Goal: Task Accomplishment & Management: Manage account settings

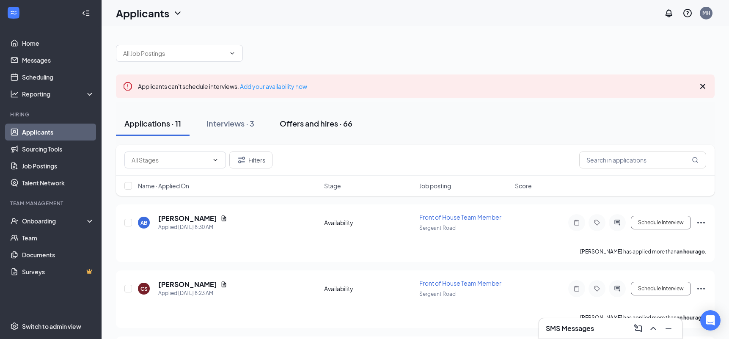
click at [309, 120] on div "Offers and hires · 66" at bounding box center [316, 123] width 73 height 11
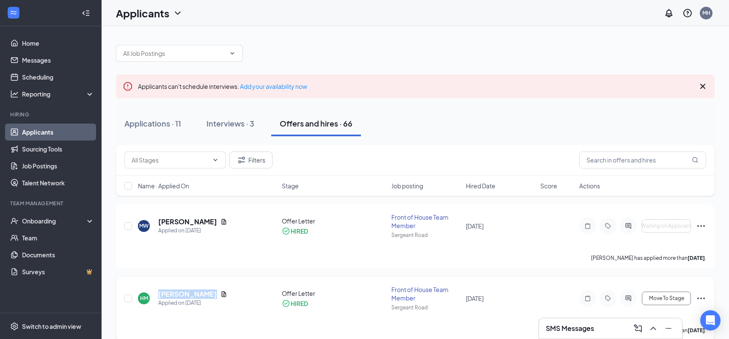
drag, startPoint x: 203, startPoint y: 294, endPoint x: 154, endPoint y: 295, distance: 48.2
click at [154, 295] on div "HM Hajira Mpiana Applied on Sep 7" at bounding box center [207, 298] width 139 height 18
copy h5 "[PERSON_NAME]"
drag, startPoint x: 215, startPoint y: 222, endPoint x: 160, endPoint y: 219, distance: 55.1
click at [160, 219] on div "[PERSON_NAME]" at bounding box center [192, 221] width 69 height 9
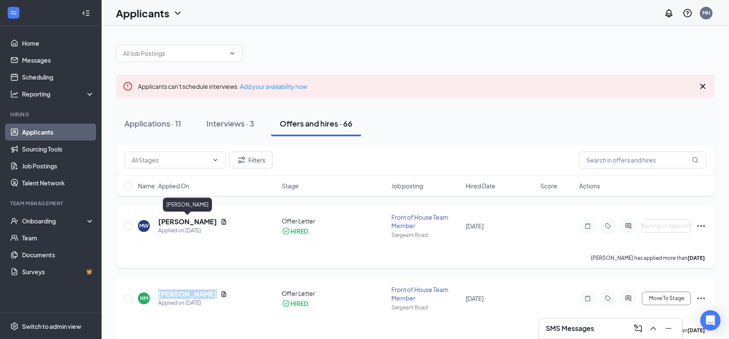
copy h5 "[PERSON_NAME]"
click at [233, 14] on div "Applicants MH" at bounding box center [415, 13] width 627 height 26
click at [152, 123] on div "Applications · 11" at bounding box center [152, 123] width 57 height 11
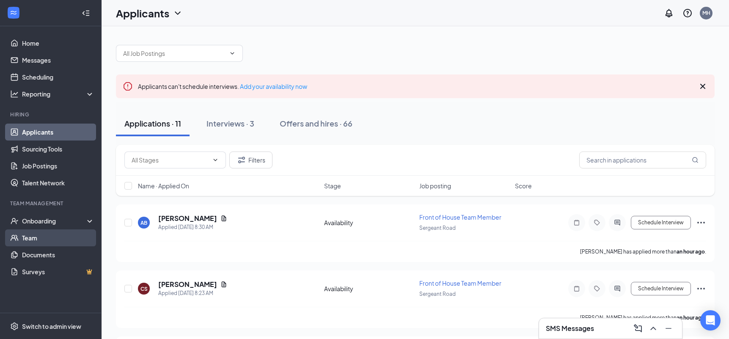
click at [46, 239] on link "Team" at bounding box center [58, 237] width 72 height 17
click at [48, 237] on link "Team" at bounding box center [58, 237] width 72 height 17
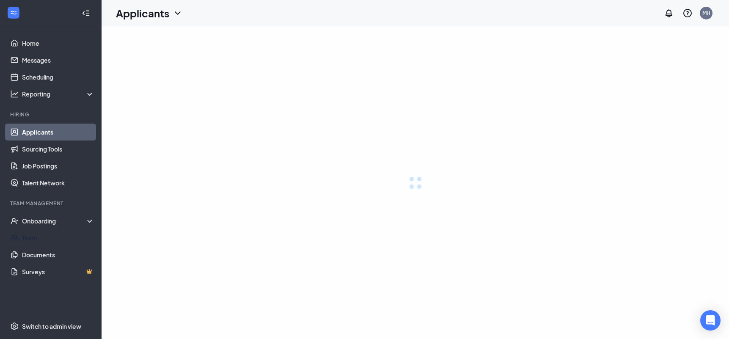
click at [48, 238] on link "Team" at bounding box center [58, 237] width 72 height 17
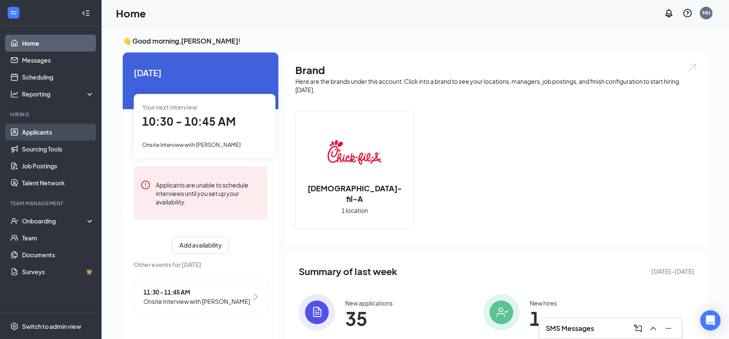
click at [74, 132] on link "Applicants" at bounding box center [58, 132] width 72 height 17
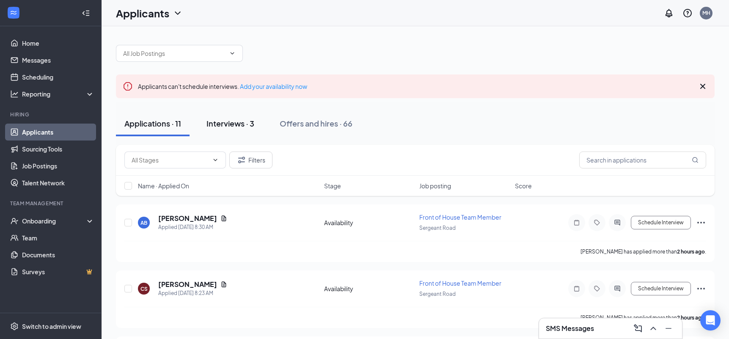
click at [232, 124] on div "Interviews · 3" at bounding box center [230, 123] width 48 height 11
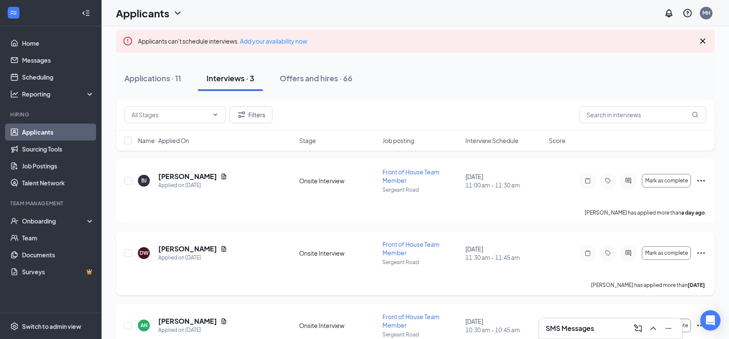
scroll to position [84, 0]
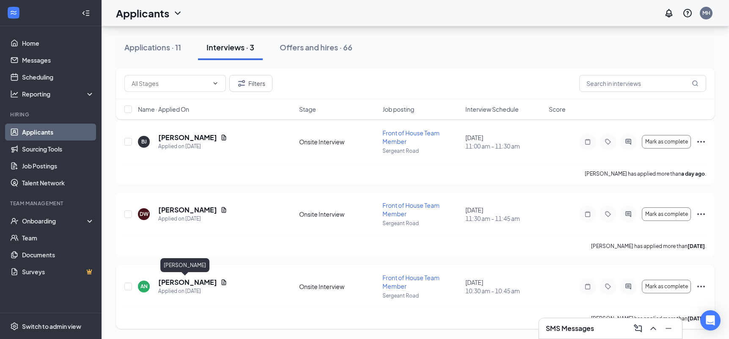
click at [192, 280] on h5 "[PERSON_NAME]" at bounding box center [187, 281] width 59 height 9
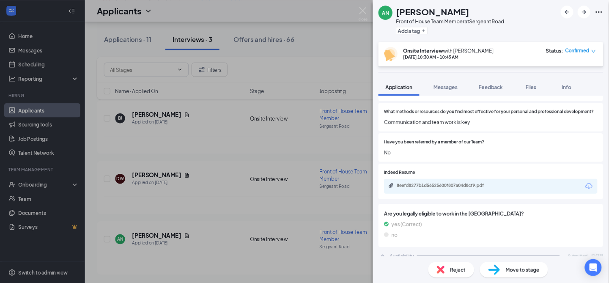
scroll to position [306, 0]
click at [522, 220] on div "8eefd8277b1d56525600f807a04d8cf9.pdf" at bounding box center [534, 222] width 118 height 7
click at [388, 19] on div "AN [PERSON_NAME] Front of House Team Member at [GEOGRAPHIC_DATA] Add a tag Onsi…" at bounding box center [364, 169] width 729 height 339
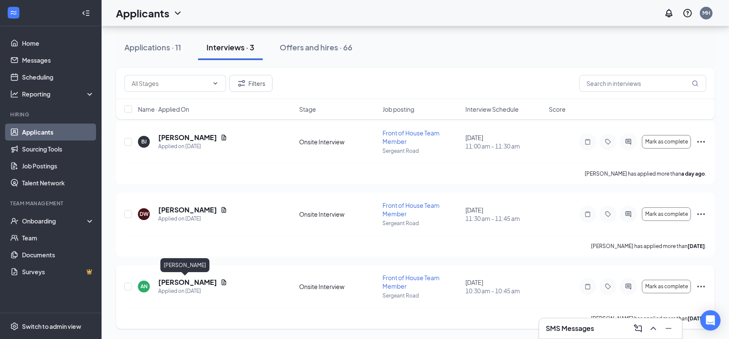
click at [172, 283] on h5 "[PERSON_NAME]" at bounding box center [187, 281] width 59 height 9
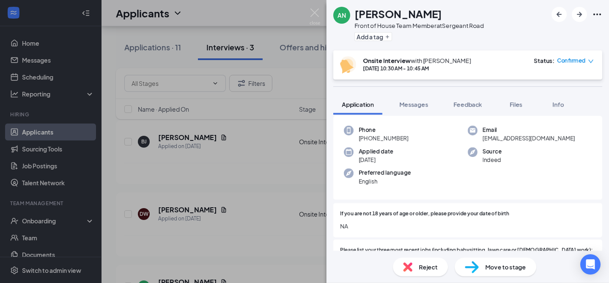
scroll to position [29, 0]
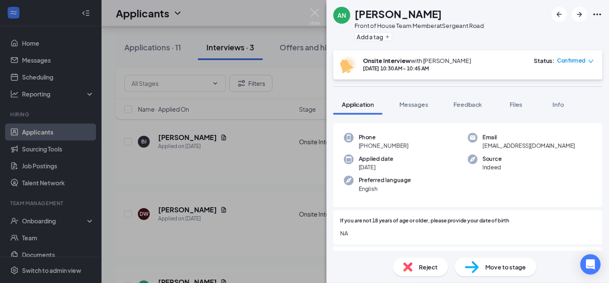
drag, startPoint x: 407, startPoint y: 145, endPoint x: 367, endPoint y: 147, distance: 39.8
click at [367, 147] on div "Phone [PHONE_NUMBER]" at bounding box center [406, 141] width 124 height 17
copy span "712) 203-5730"
drag, startPoint x: 547, startPoint y: 145, endPoint x: 483, endPoint y: 148, distance: 63.9
click at [483, 148] on div "Email [EMAIL_ADDRESS][DOMAIN_NAME]" at bounding box center [530, 141] width 124 height 17
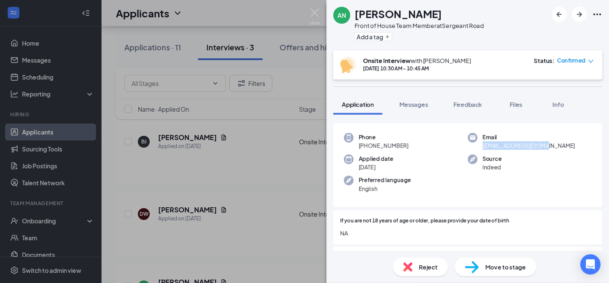
copy span "[EMAIL_ADDRESS][DOMAIN_NAME]"
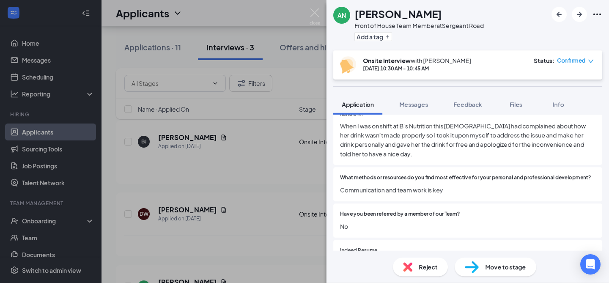
scroll to position [261, 0]
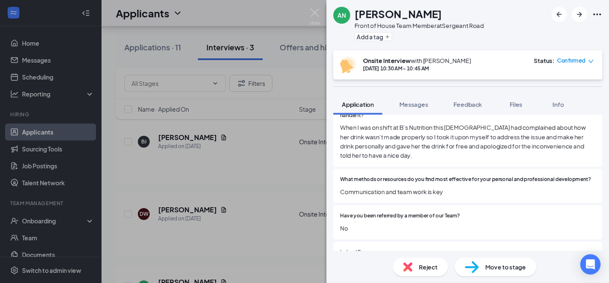
click at [489, 266] on span "Move to stage" at bounding box center [506, 266] width 41 height 9
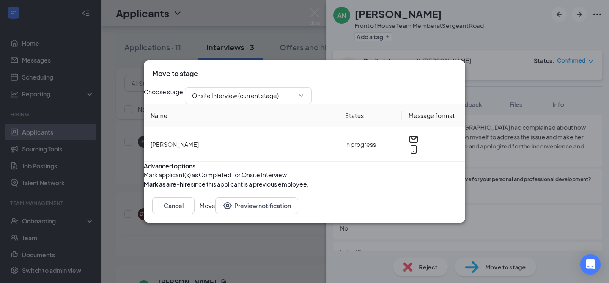
type input "Ready to be Hired (next stage)"
click at [215, 214] on button "Move" at bounding box center [208, 205] width 16 height 17
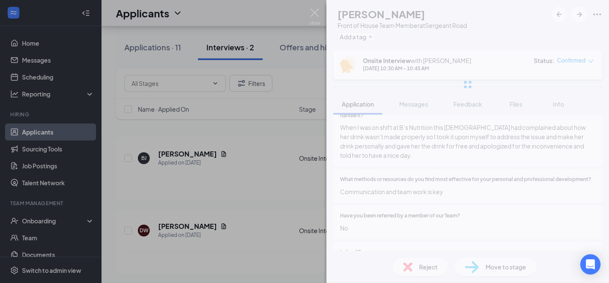
scroll to position [68, 0]
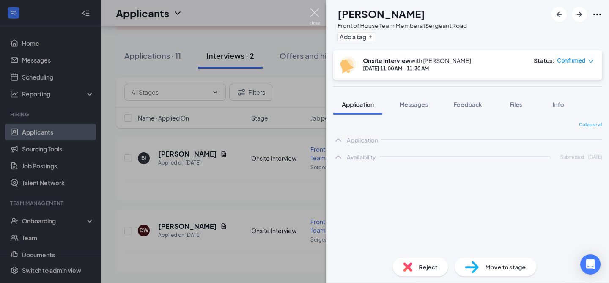
click at [315, 9] on img at bounding box center [315, 16] width 11 height 16
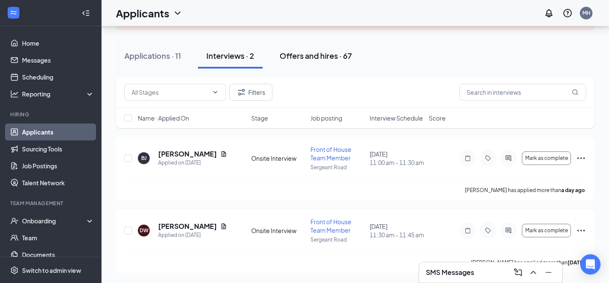
click at [321, 57] on div "Offers and hires · 67" at bounding box center [316, 55] width 72 height 11
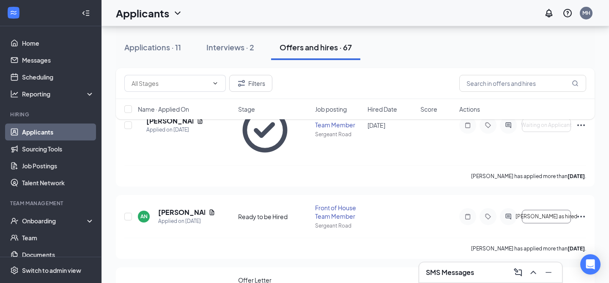
scroll to position [121, 0]
click at [552, 213] on span "[PERSON_NAME] as hired" at bounding box center [547, 216] width 62 height 6
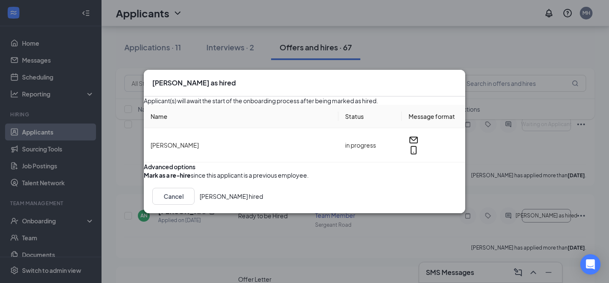
click at [263, 205] on button "[PERSON_NAME] hired" at bounding box center [231, 196] width 63 height 17
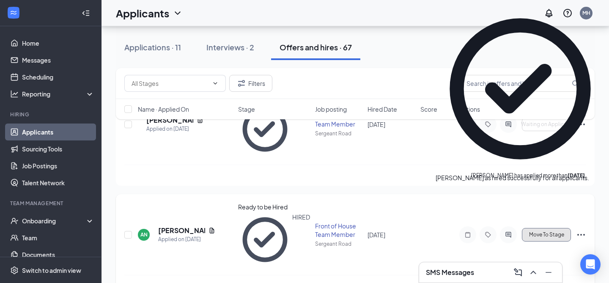
click at [548, 232] on span "Move To Stage" at bounding box center [546, 235] width 35 height 6
type input "Offer Letter (next stage)"
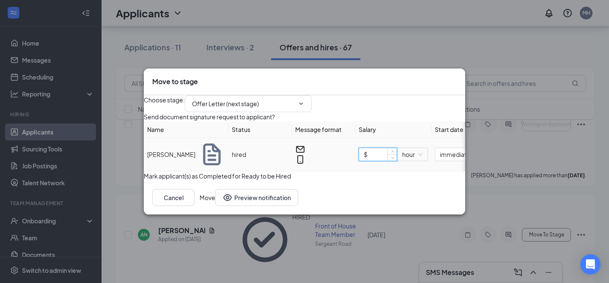
click at [383, 159] on input "$" at bounding box center [378, 154] width 38 height 13
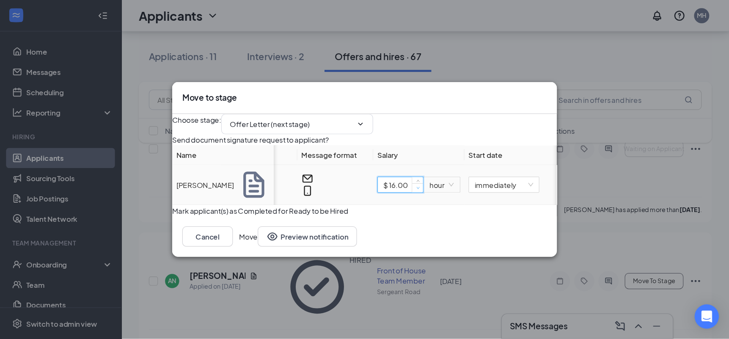
scroll to position [0, 110]
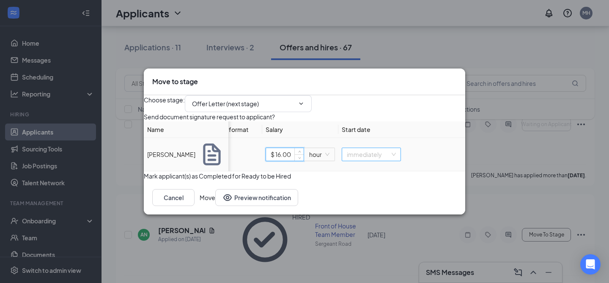
click at [381, 161] on span "immediately" at bounding box center [371, 154] width 49 height 13
type input "$ 16"
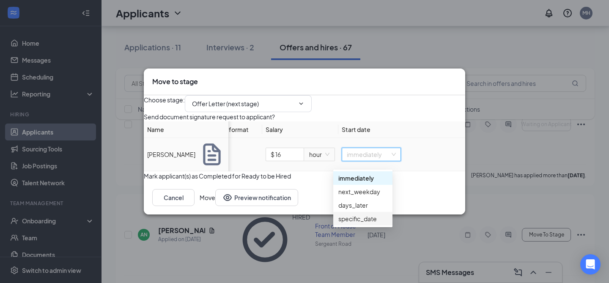
click at [348, 218] on div "specific_date" at bounding box center [362, 218] width 49 height 9
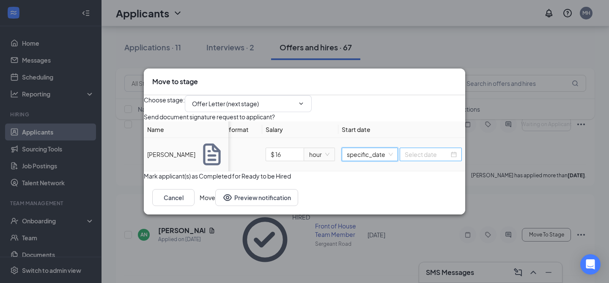
click at [424, 159] on input at bounding box center [427, 154] width 44 height 9
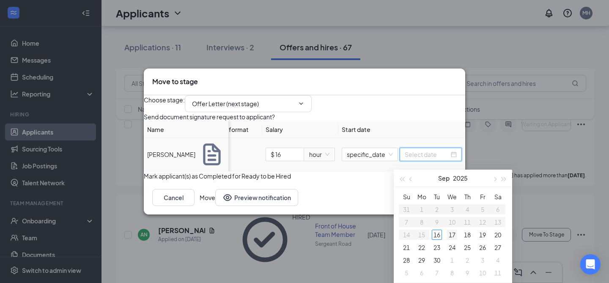
type input "[DATE]"
click at [452, 234] on div "17" at bounding box center [452, 235] width 10 height 10
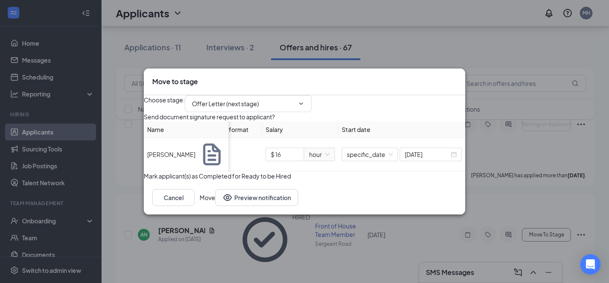
click at [215, 206] on button "Move" at bounding box center [208, 197] width 16 height 17
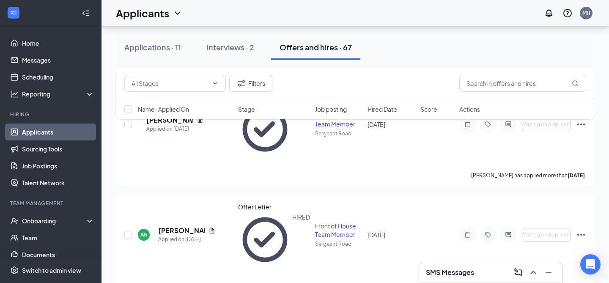
click at [401, 50] on div "Applications · 11 Interviews · 2 Offers and hires · 67" at bounding box center [355, 47] width 479 height 25
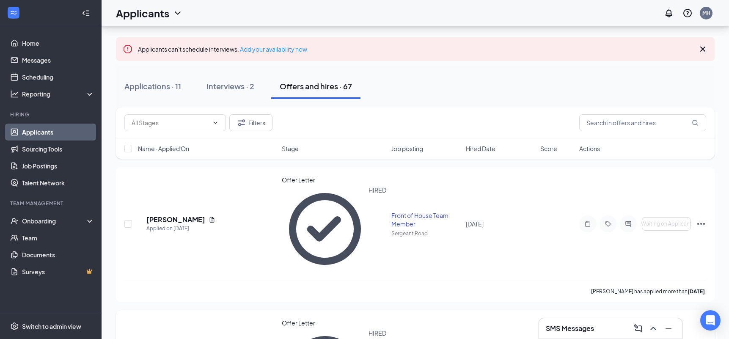
scroll to position [45, 0]
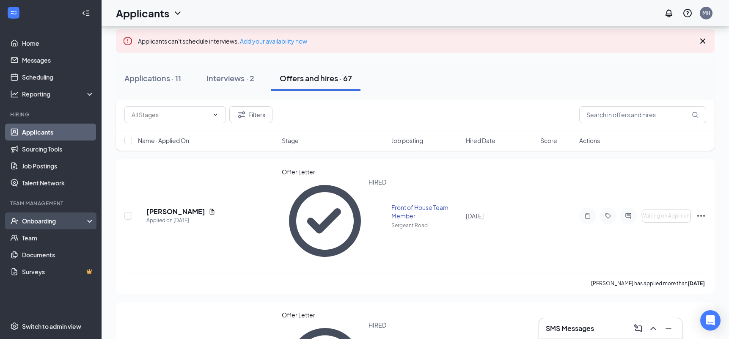
click at [60, 222] on div "Onboarding" at bounding box center [54, 221] width 65 height 8
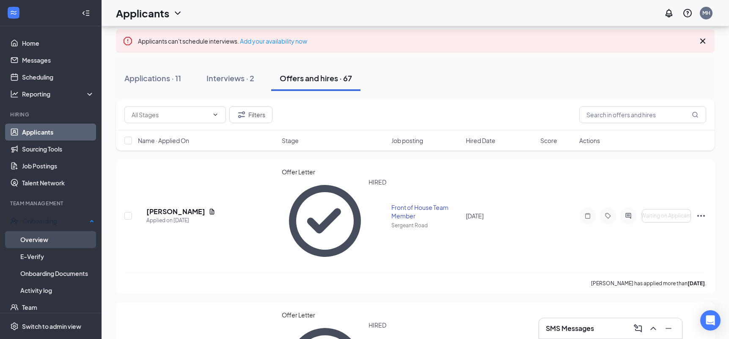
click at [55, 238] on link "Overview" at bounding box center [57, 239] width 74 height 17
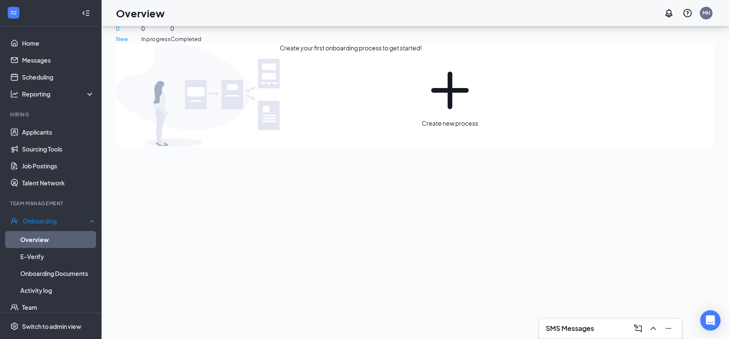
scroll to position [38, 0]
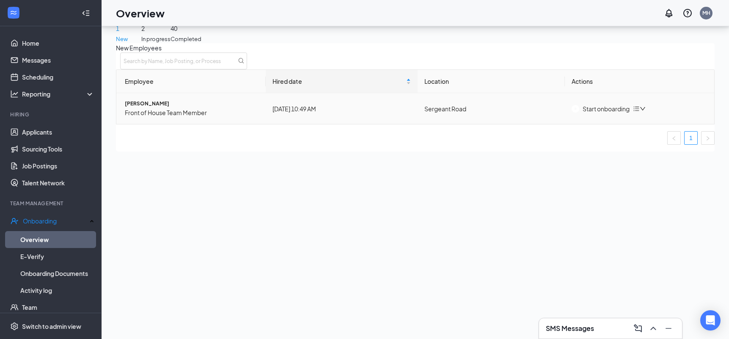
click at [601, 113] on div "Start onboarding" at bounding box center [600, 108] width 58 height 9
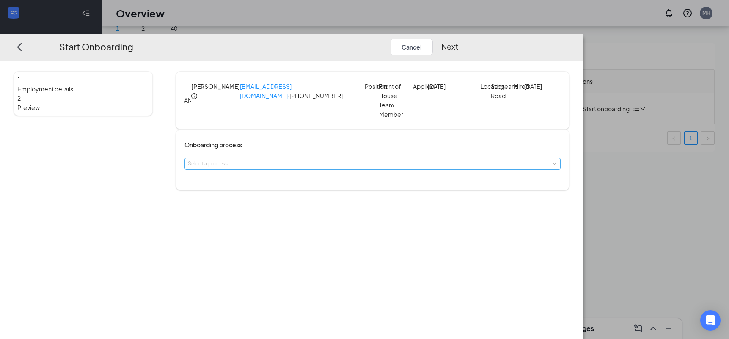
click at [341, 168] on div "Select a process" at bounding box center [370, 163] width 365 height 8
click at [316, 191] on li "Documents" at bounding box center [314, 189] width 139 height 14
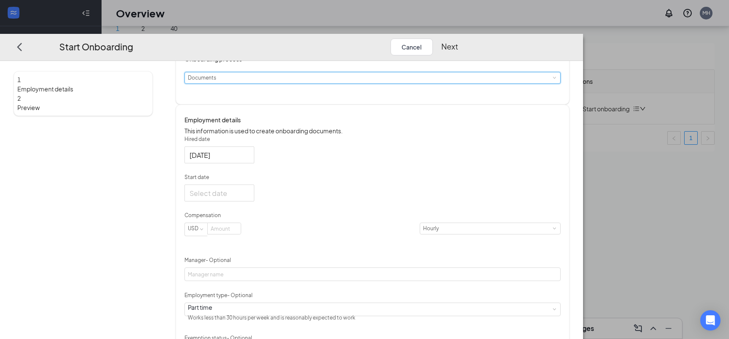
scroll to position [96, 0]
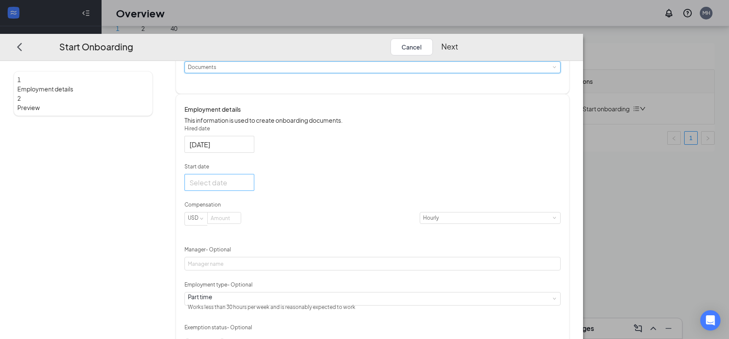
click at [249, 188] on div at bounding box center [219, 182] width 60 height 11
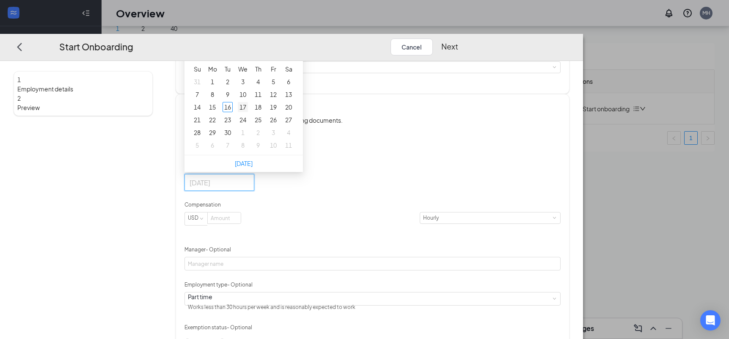
type input "[DATE]"
click at [248, 112] on div "17" at bounding box center [243, 107] width 10 height 10
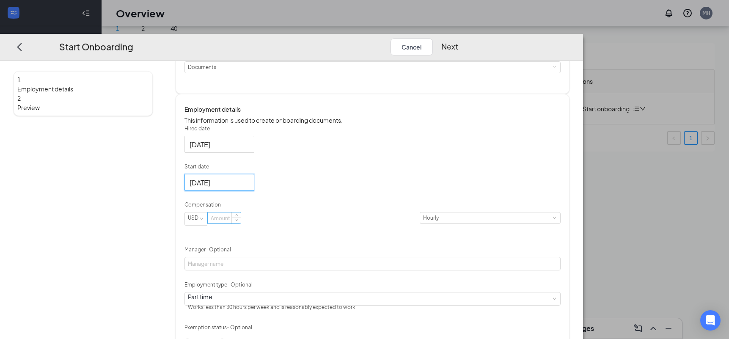
click at [241, 223] on input at bounding box center [224, 217] width 33 height 11
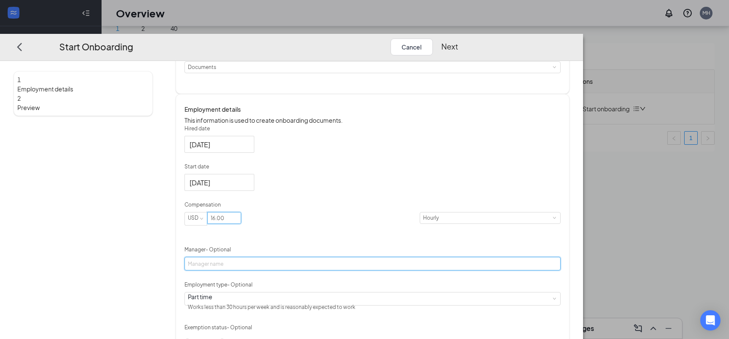
type input "16"
click at [290, 270] on input "Manager - Optional" at bounding box center [372, 264] width 376 height 14
type input "[PERSON_NAME]"
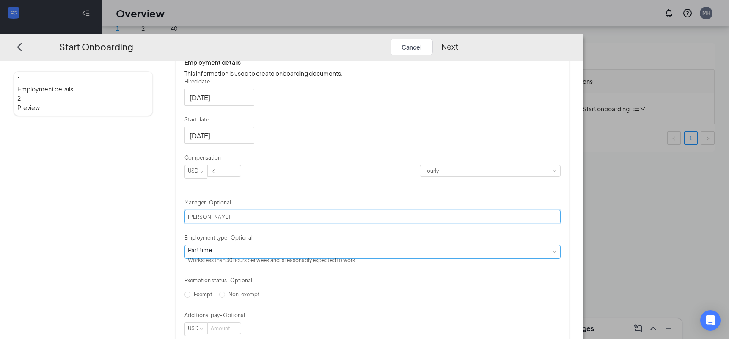
scroll to position [146, 0]
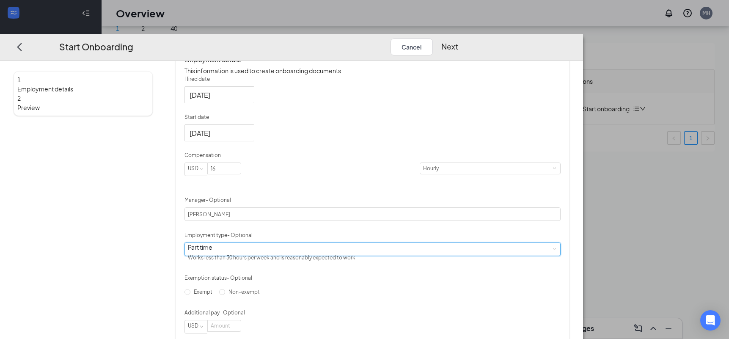
click at [332, 255] on div "Part time Works less than 30 hours per week and is reasonably expected to work" at bounding box center [372, 249] width 369 height 13
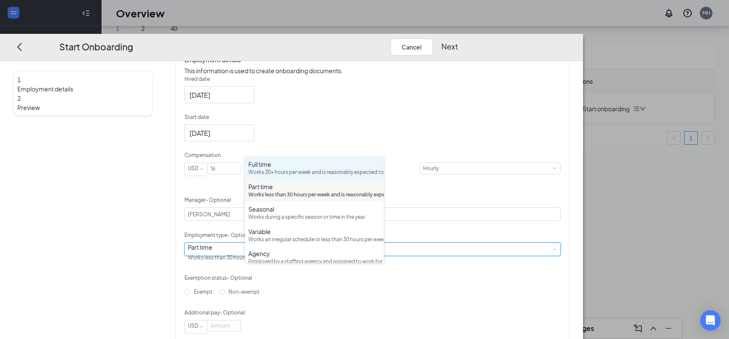
click at [309, 173] on div "Works 30+ hours per week and is reasonably expected to work" at bounding box center [314, 172] width 132 height 8
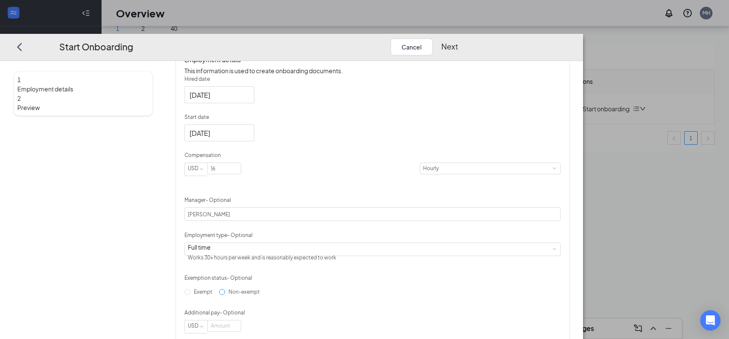
click at [225, 295] on input "Non-exempt" at bounding box center [222, 292] width 6 height 6
radio input "true"
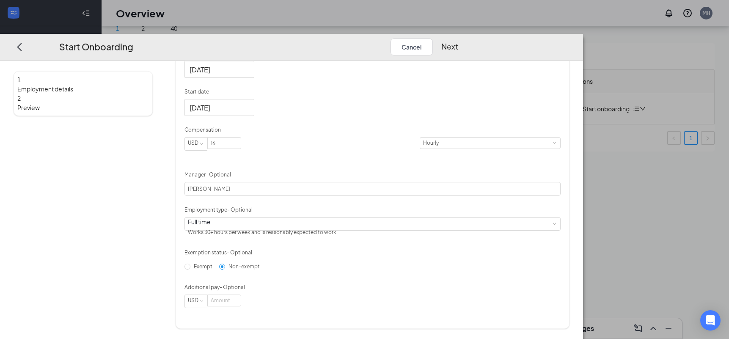
click at [458, 38] on button "Next" at bounding box center [449, 46] width 17 height 17
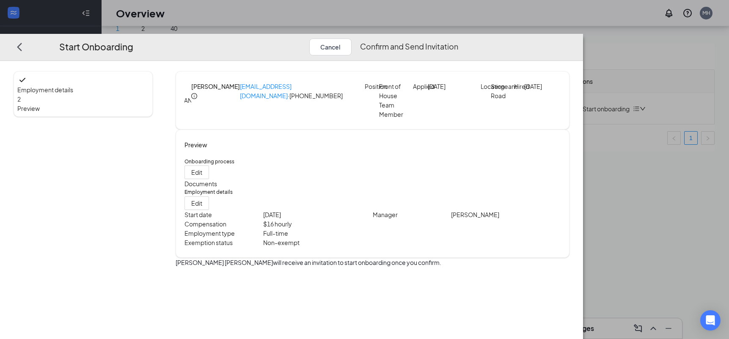
scroll to position [0, 0]
click at [458, 38] on button "Confirm and Send Invitation" at bounding box center [409, 46] width 98 height 17
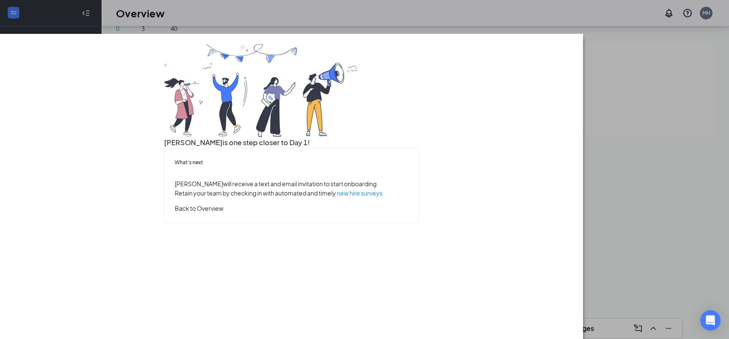
click at [223, 213] on button "Back to Overview" at bounding box center [199, 207] width 49 height 9
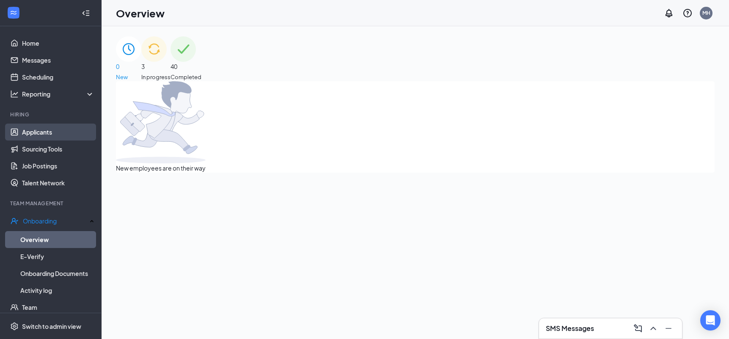
click at [65, 130] on link "Applicants" at bounding box center [58, 132] width 72 height 17
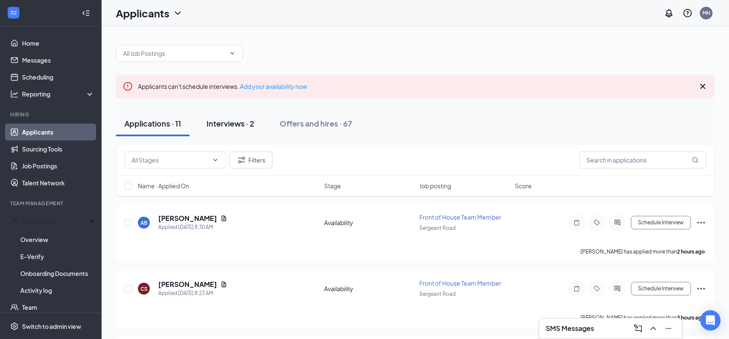
click at [235, 124] on div "Interviews · 2" at bounding box center [230, 123] width 48 height 11
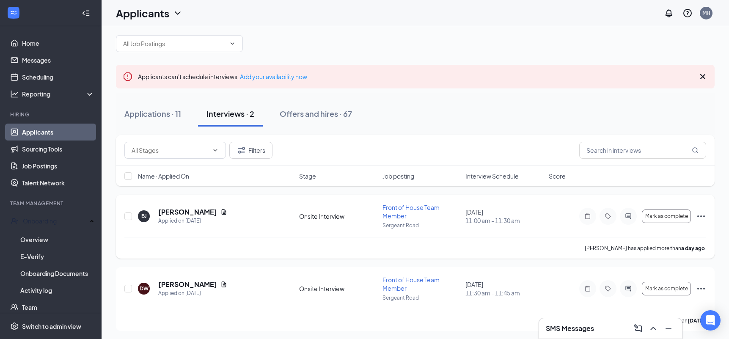
scroll to position [12, 0]
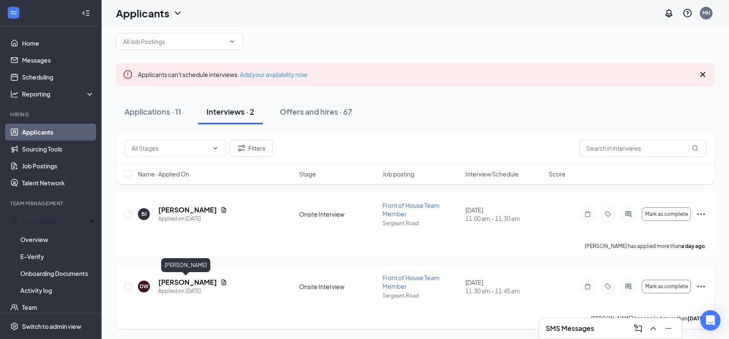
click at [190, 282] on h5 "[PERSON_NAME]" at bounding box center [187, 281] width 59 height 9
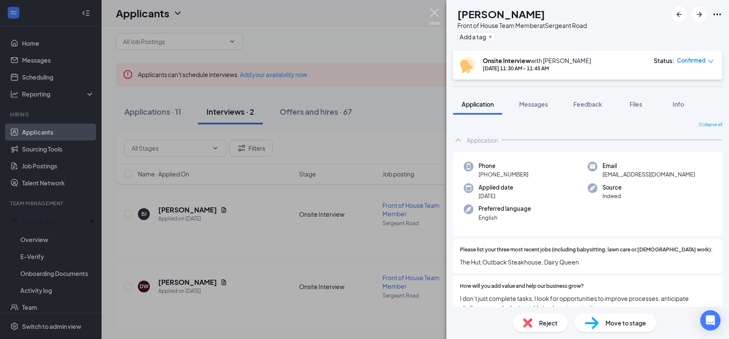
click at [434, 12] on img at bounding box center [434, 16] width 11 height 16
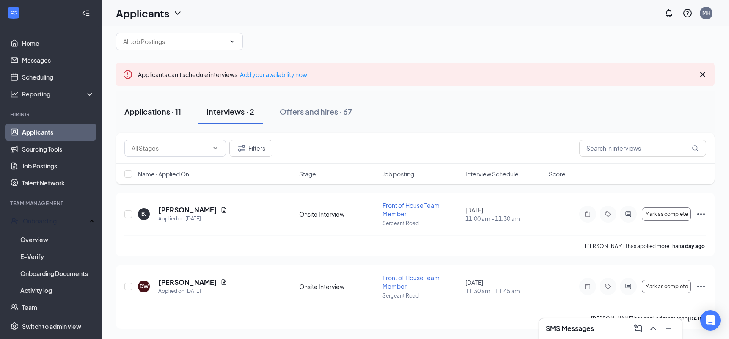
click at [147, 112] on div "Applications · 11" at bounding box center [152, 111] width 57 height 11
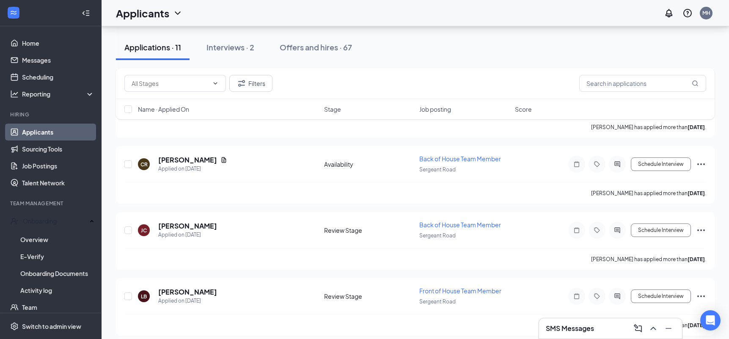
scroll to position [593, 0]
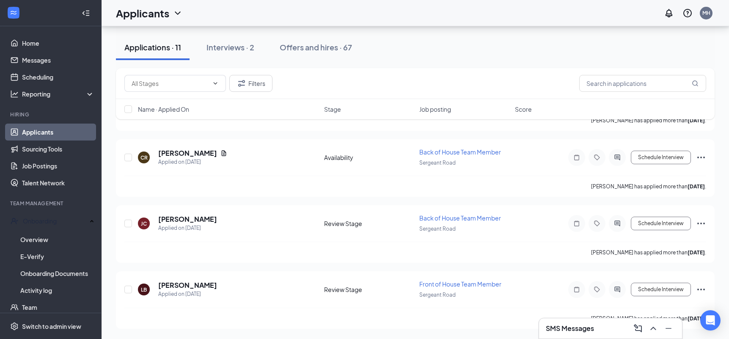
click at [420, 49] on div "Applications · 11 Interviews · 2 Offers and hires · 67" at bounding box center [415, 47] width 599 height 25
click at [181, 154] on h5 "[PERSON_NAME]" at bounding box center [187, 152] width 59 height 9
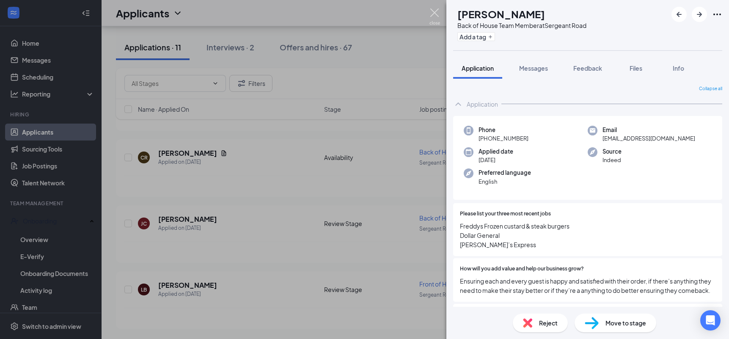
click at [434, 14] on img at bounding box center [434, 16] width 11 height 16
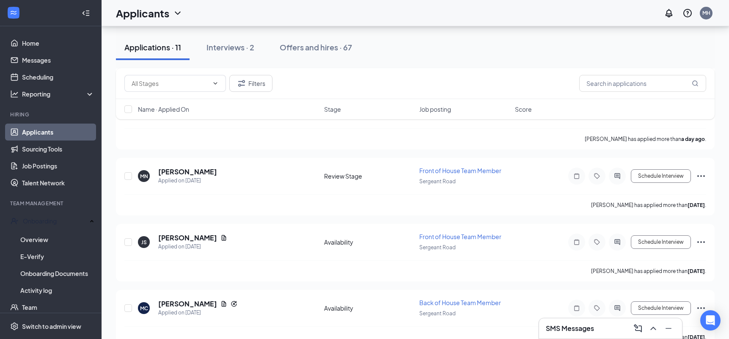
scroll to position [375, 0]
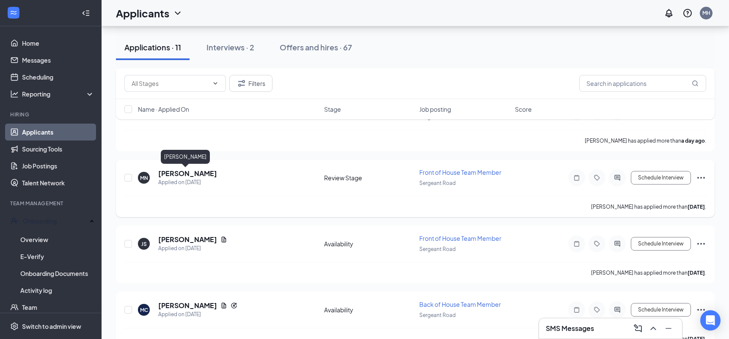
click at [187, 173] on h5 "[PERSON_NAME]" at bounding box center [187, 173] width 59 height 9
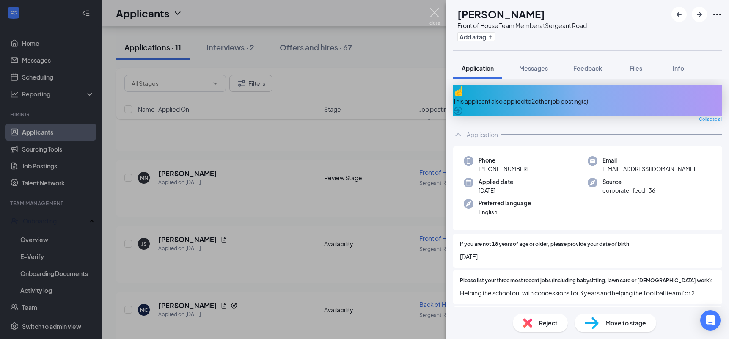
click at [433, 13] on img at bounding box center [434, 16] width 11 height 16
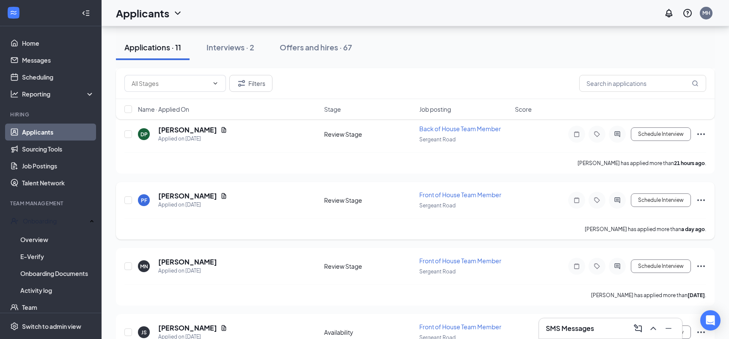
scroll to position [283, 0]
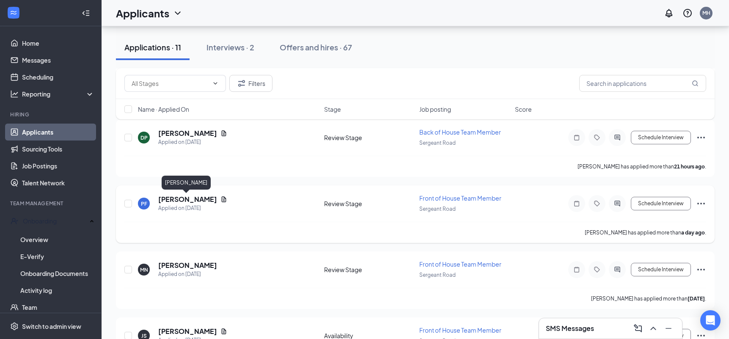
click at [198, 198] on h5 "[PERSON_NAME]" at bounding box center [187, 199] width 59 height 9
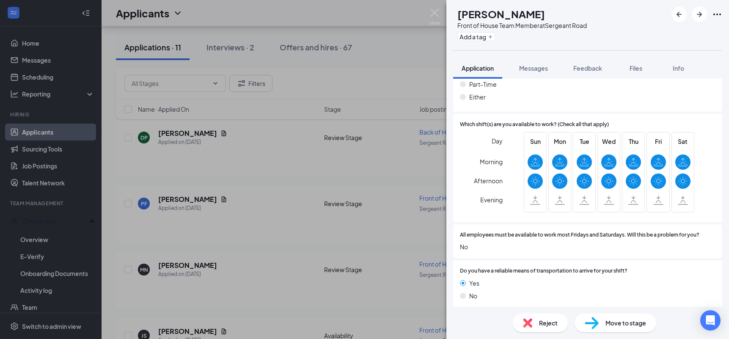
scroll to position [579, 0]
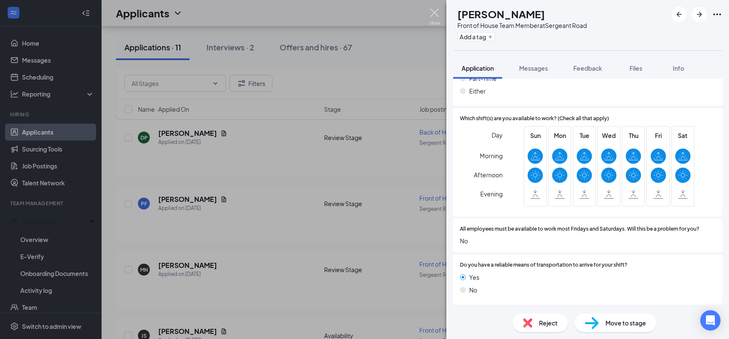
click at [435, 12] on img at bounding box center [434, 16] width 11 height 16
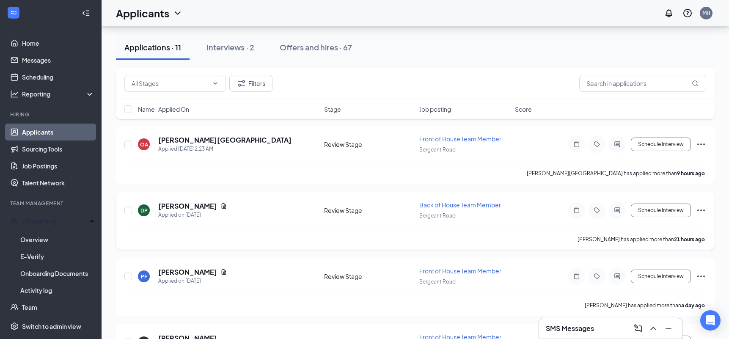
scroll to position [200, 0]
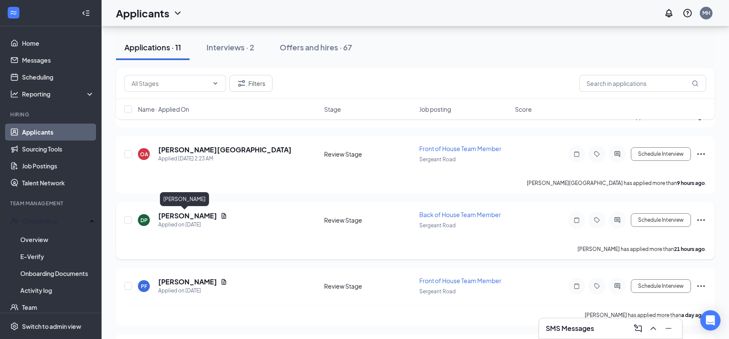
click at [183, 214] on h5 "[PERSON_NAME]" at bounding box center [187, 215] width 59 height 9
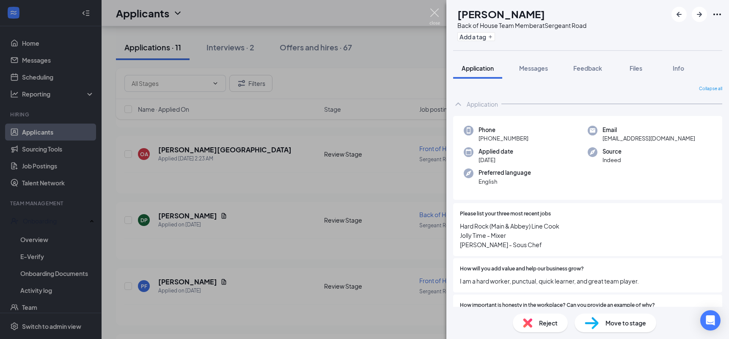
click at [436, 12] on img at bounding box center [434, 16] width 11 height 16
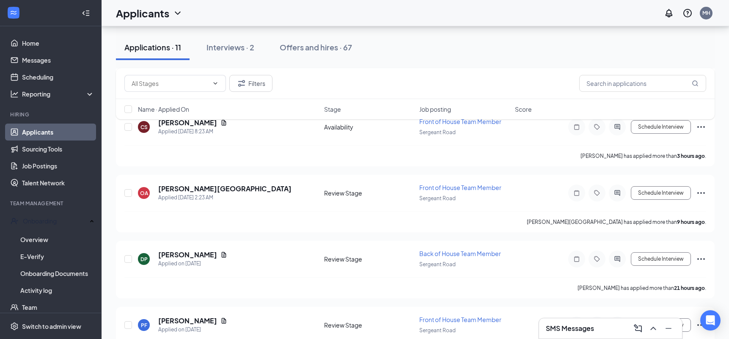
scroll to position [154, 0]
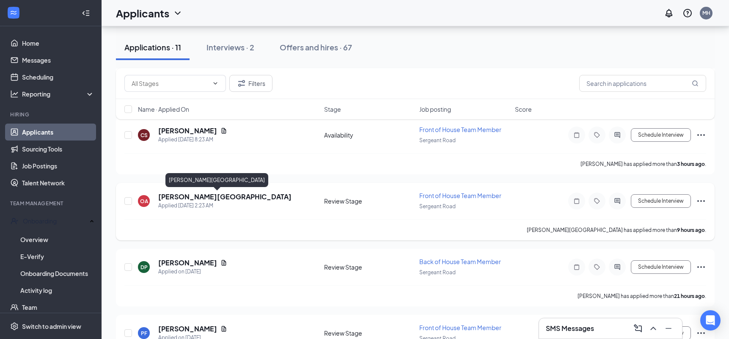
click at [220, 195] on h5 "[PERSON_NAME][GEOGRAPHIC_DATA]" at bounding box center [224, 196] width 133 height 9
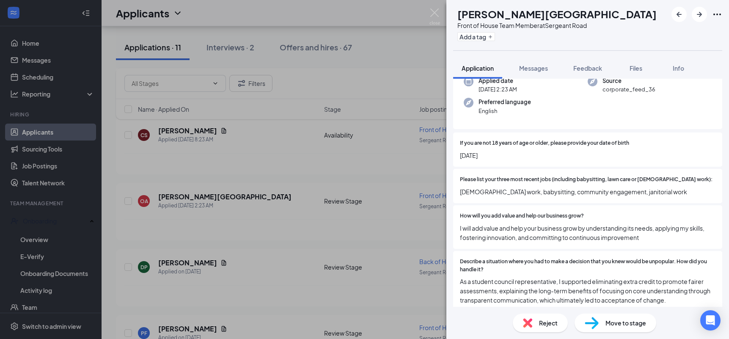
scroll to position [74, 0]
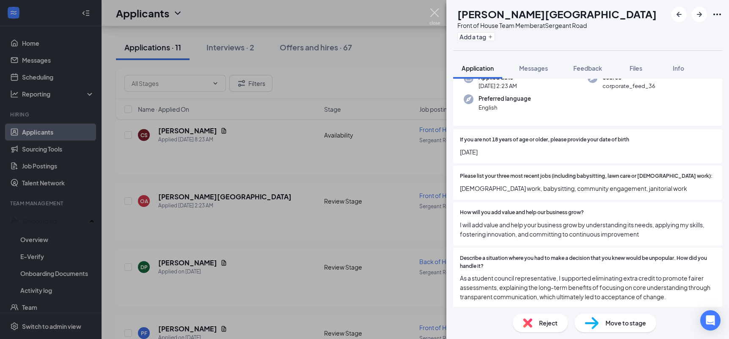
click at [435, 12] on img at bounding box center [434, 16] width 11 height 16
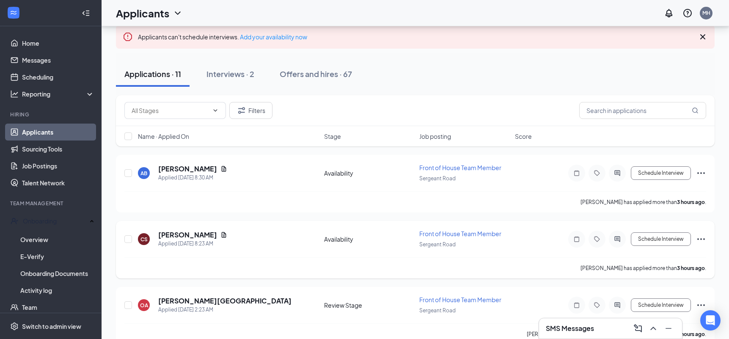
scroll to position [37, 0]
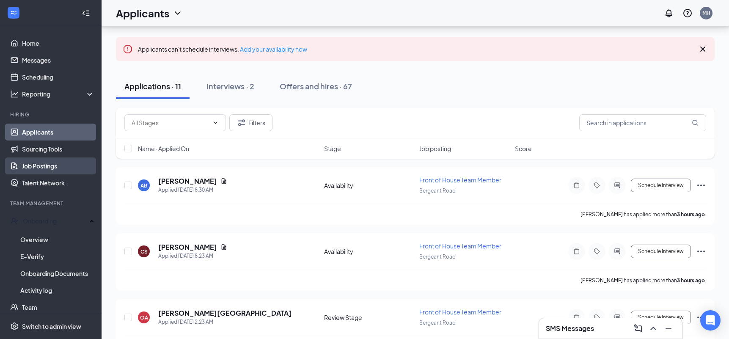
click at [54, 168] on link "Job Postings" at bounding box center [58, 165] width 72 height 17
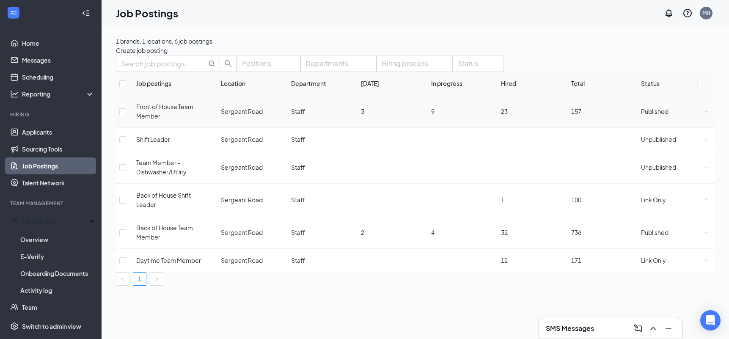
click at [704, 113] on icon "Ellipses" at bounding box center [705, 111] width 3 height 3
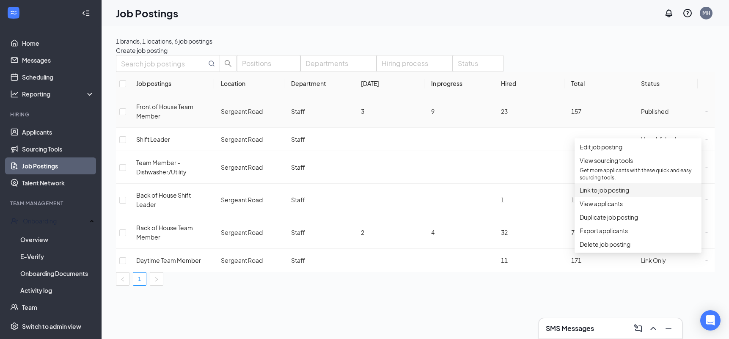
click at [606, 194] on span "Link to job posting" at bounding box center [603, 190] width 49 height 8
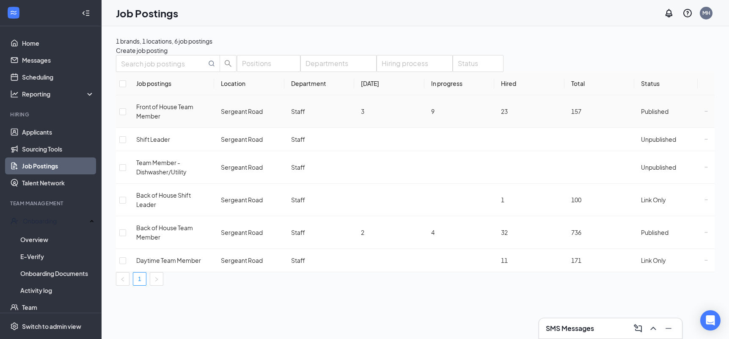
click at [704, 113] on icon "Ellipses" at bounding box center [705, 111] width 3 height 3
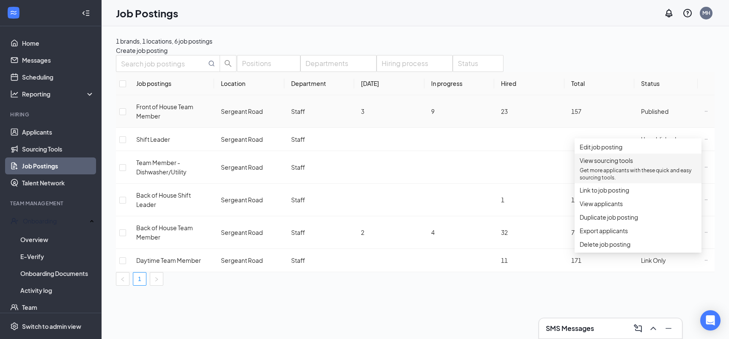
click at [625, 164] on span "View sourcing tools" at bounding box center [605, 161] width 53 height 8
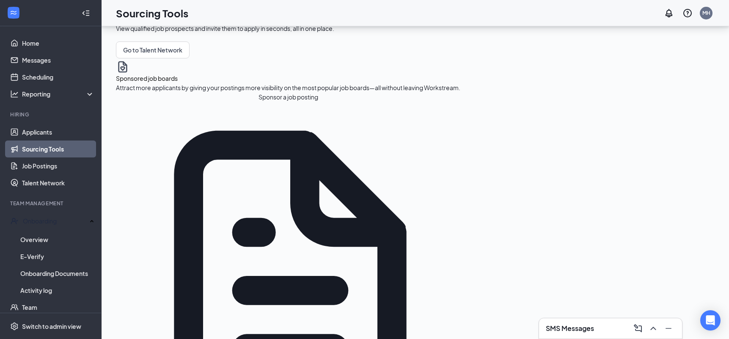
scroll to position [88, 0]
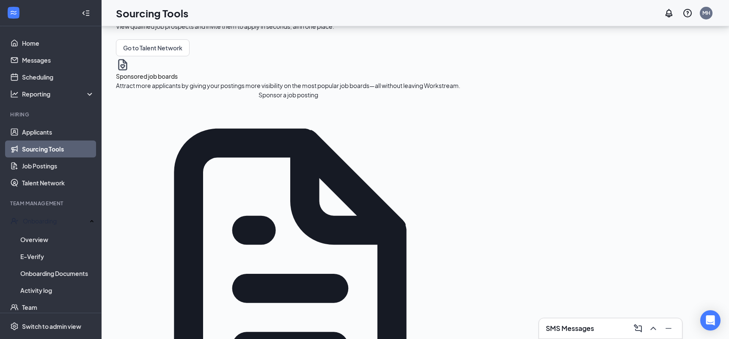
click at [170, 99] on button "Sponsor a job posting" at bounding box center [288, 94] width 344 height 9
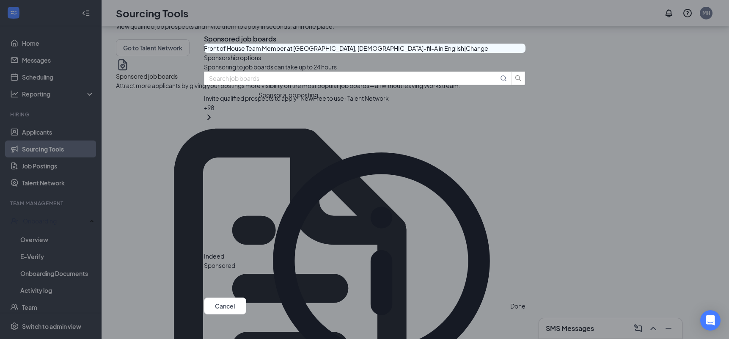
scroll to position [549, 0]
click at [204, 32] on icon "Cross" at bounding box center [204, 32] width 0 height 0
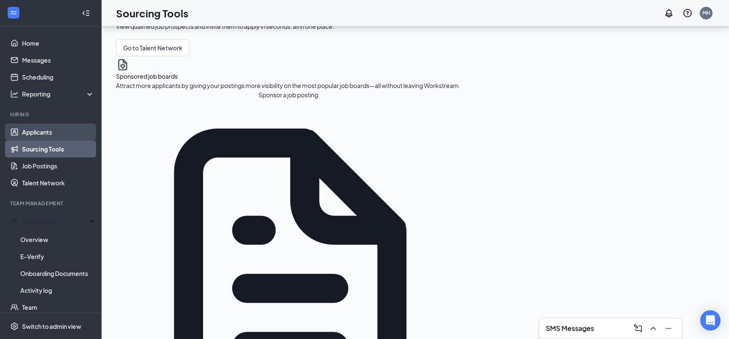
click at [60, 134] on link "Applicants" at bounding box center [58, 132] width 72 height 17
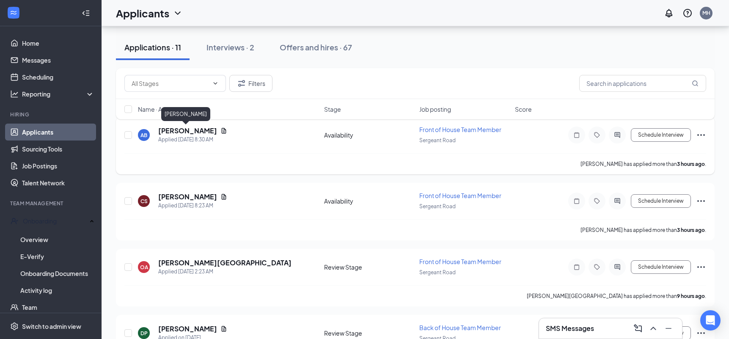
click at [191, 129] on h5 "[PERSON_NAME]" at bounding box center [187, 130] width 59 height 9
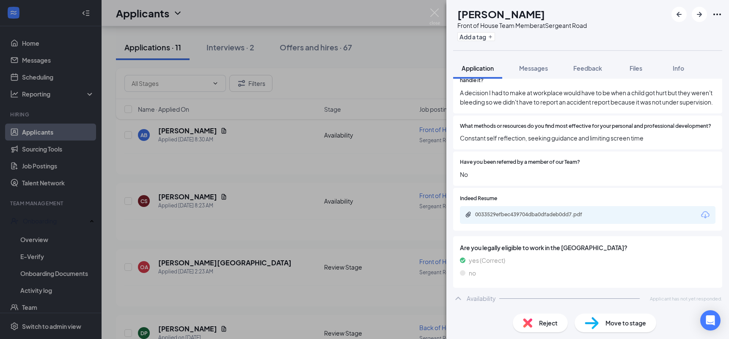
scroll to position [261, 0]
click at [436, 12] on img at bounding box center [434, 16] width 11 height 16
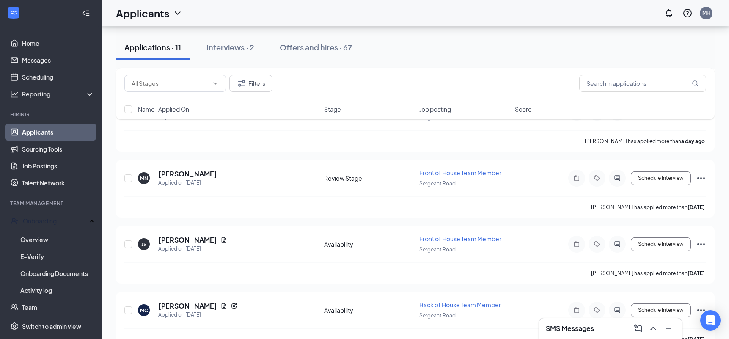
scroll to position [593, 0]
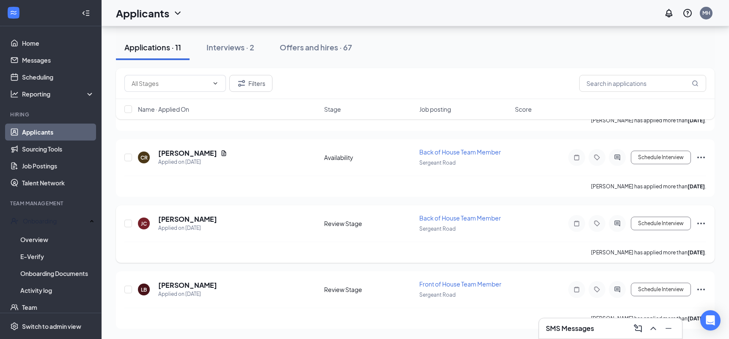
click at [701, 222] on icon "Ellipses" at bounding box center [701, 223] width 10 height 10
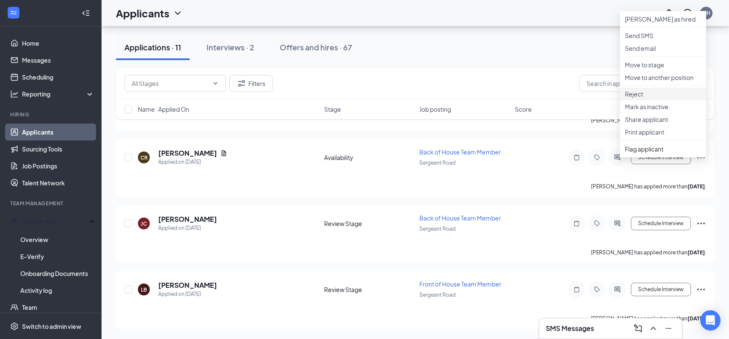
click at [647, 98] on p "Reject" at bounding box center [663, 94] width 76 height 8
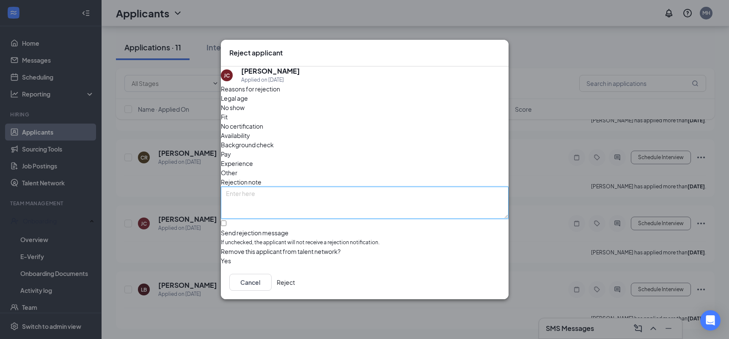
click at [281, 187] on textarea at bounding box center [365, 203] width 288 height 32
type textarea "no response"
click at [295, 287] on button "Reject" at bounding box center [286, 282] width 18 height 17
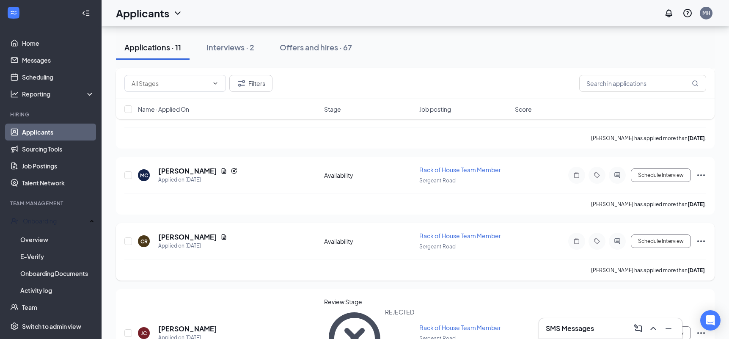
scroll to position [510, 0]
click at [199, 236] on h5 "[PERSON_NAME]" at bounding box center [187, 236] width 59 height 9
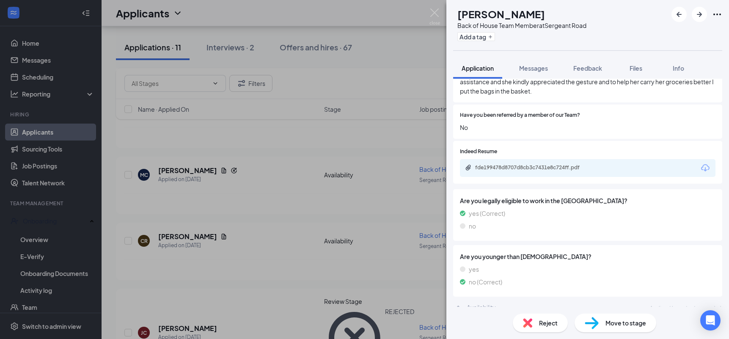
scroll to position [326, 0]
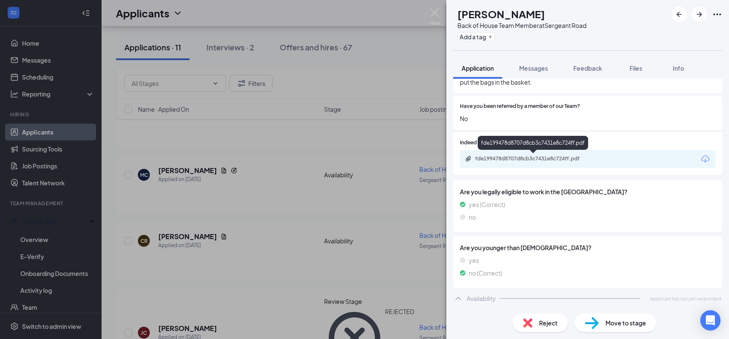
click at [552, 159] on div "fde199478d8707d8cb3c7431e8c724ff.pdf" at bounding box center [534, 158] width 118 height 7
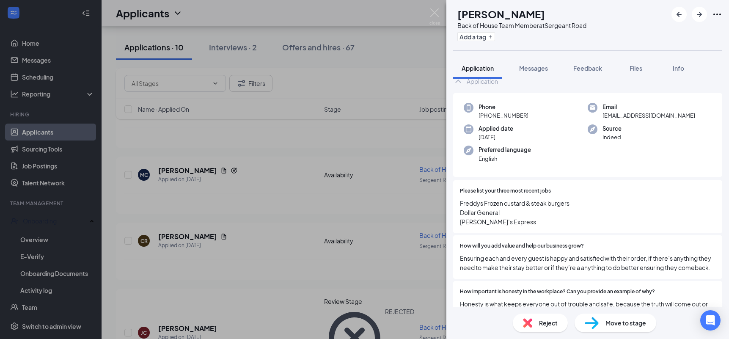
scroll to position [0, 0]
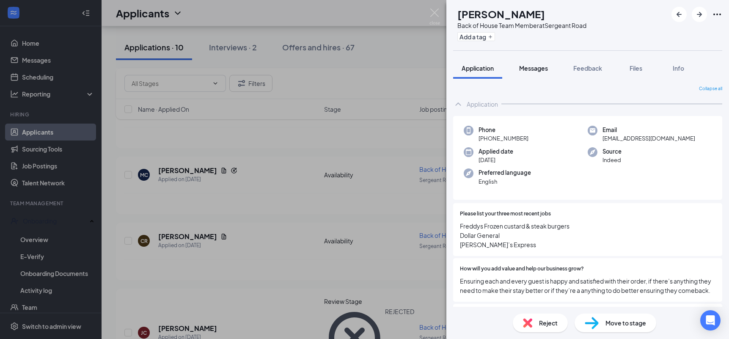
click at [537, 68] on span "Messages" at bounding box center [533, 68] width 29 height 8
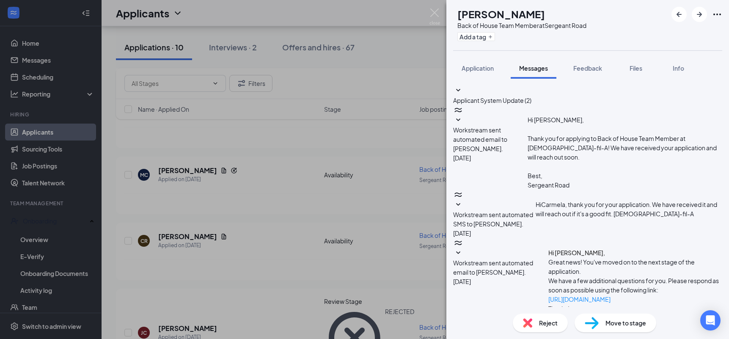
scroll to position [129, 0]
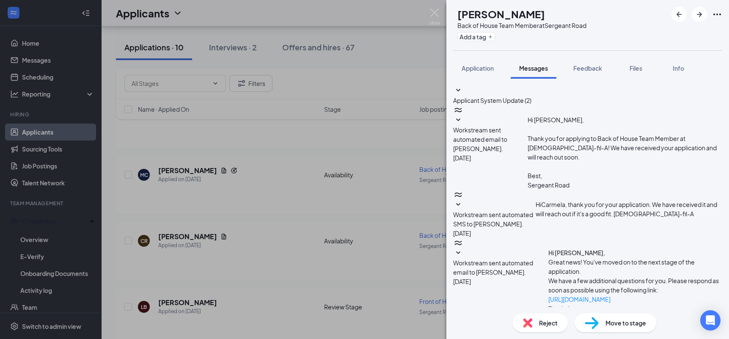
type textarea "Good Morning [PERSON_NAME], Thank you for applying at [DEMOGRAPHIC_DATA]-fil-A …"
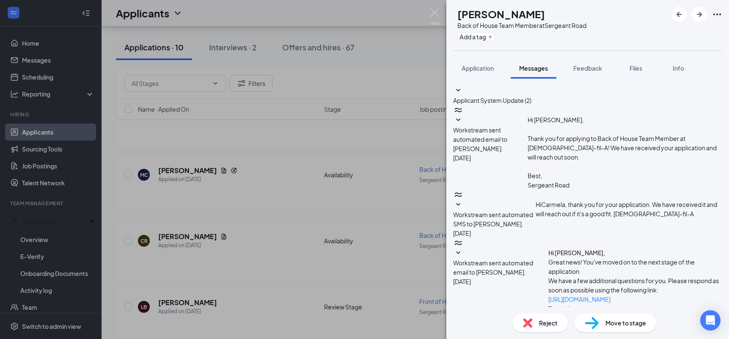
scroll to position [211, 0]
click at [434, 12] on img at bounding box center [434, 16] width 11 height 16
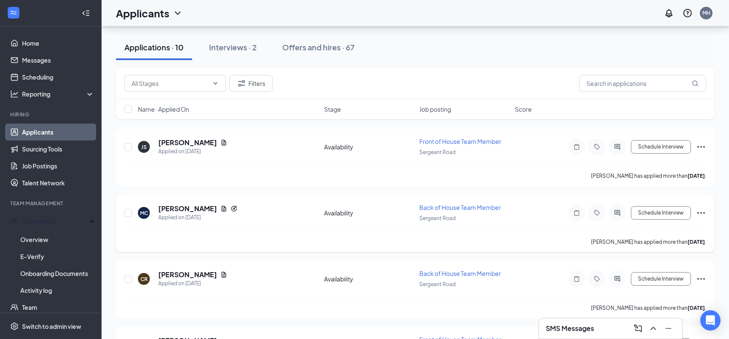
scroll to position [470, 0]
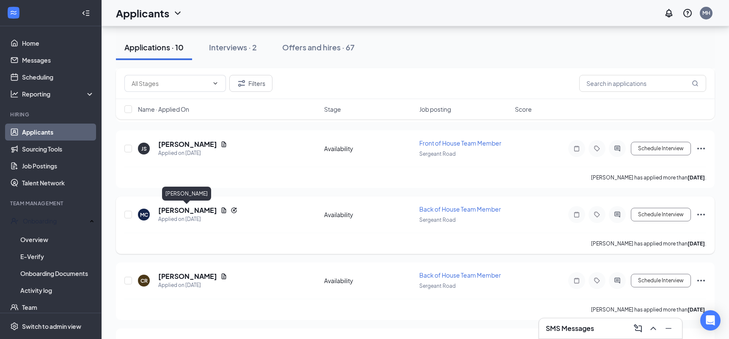
click at [190, 209] on h5 "[PERSON_NAME]" at bounding box center [187, 210] width 59 height 9
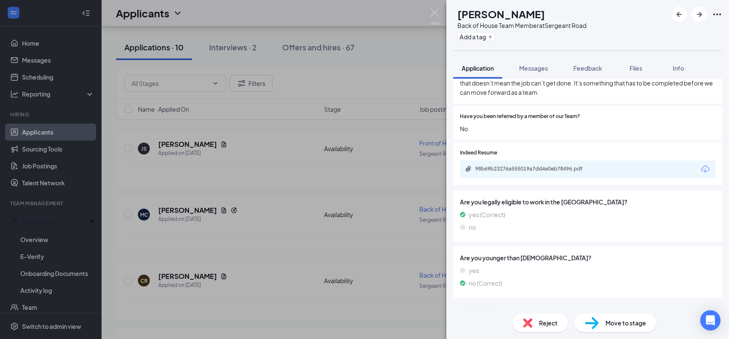
scroll to position [331, 0]
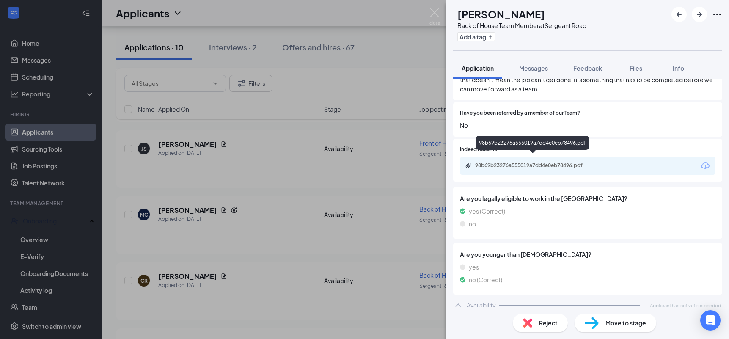
click at [535, 162] on div "98b69b23276a555019a7dd4e0eb78496.pdf" at bounding box center [534, 165] width 118 height 7
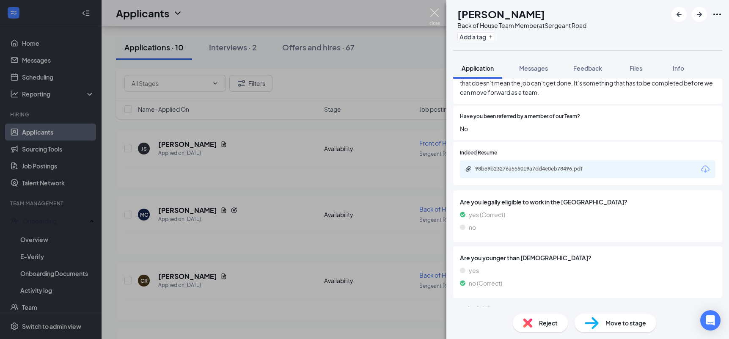
click at [436, 11] on img at bounding box center [434, 16] width 11 height 16
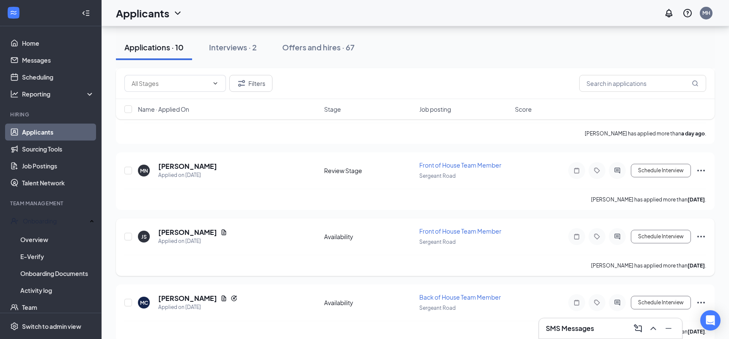
scroll to position [382, 0]
click at [180, 231] on h5 "[PERSON_NAME]" at bounding box center [187, 232] width 59 height 9
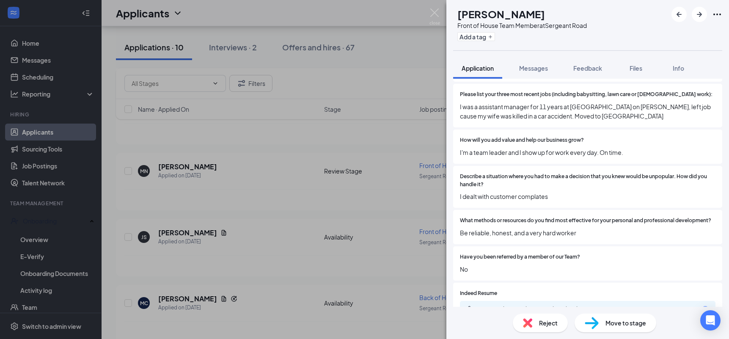
scroll to position [250, 0]
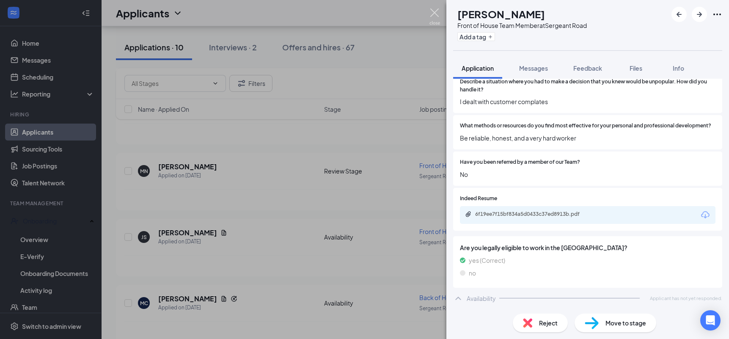
click at [431, 10] on img at bounding box center [434, 16] width 11 height 16
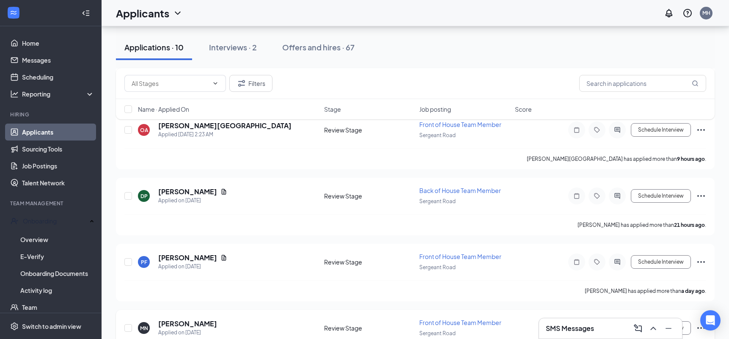
scroll to position [218, 0]
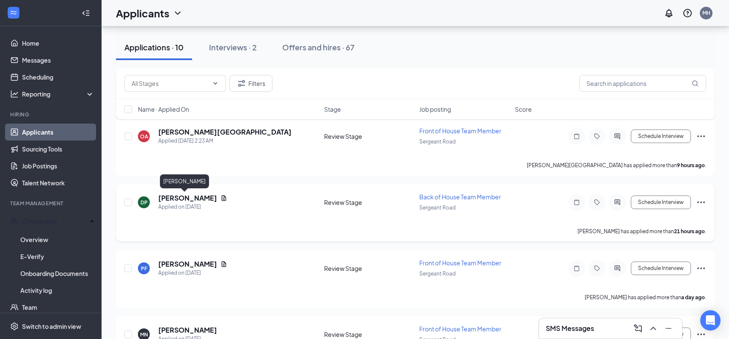
click at [170, 197] on h5 "[PERSON_NAME]" at bounding box center [187, 197] width 59 height 9
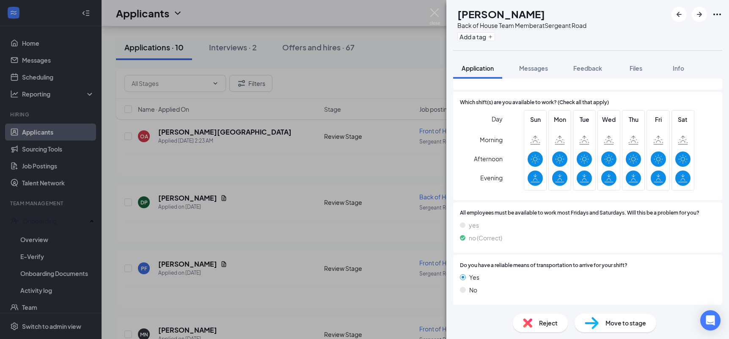
scroll to position [667, 0]
click at [434, 13] on img at bounding box center [434, 16] width 11 height 16
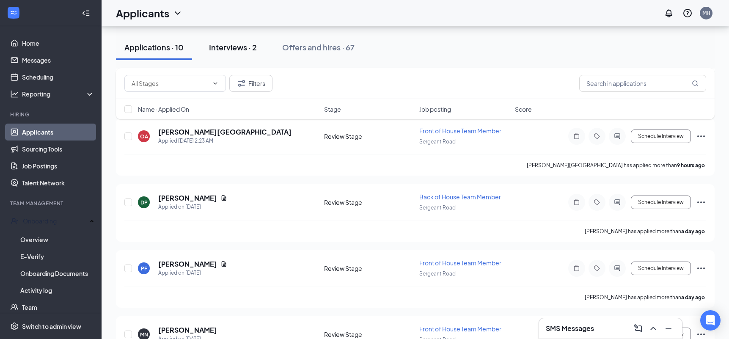
click at [226, 49] on div "Interviews · 2" at bounding box center [233, 47] width 48 height 11
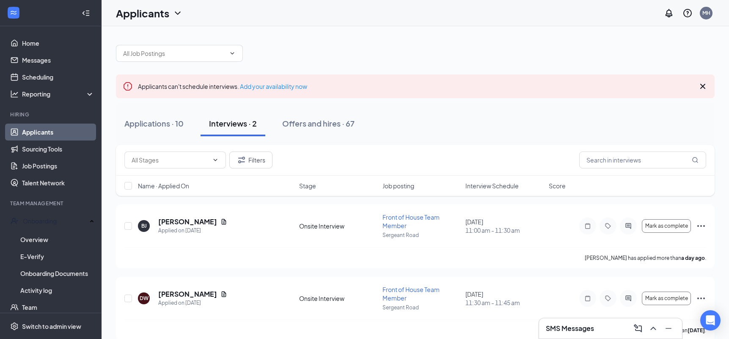
scroll to position [12, 0]
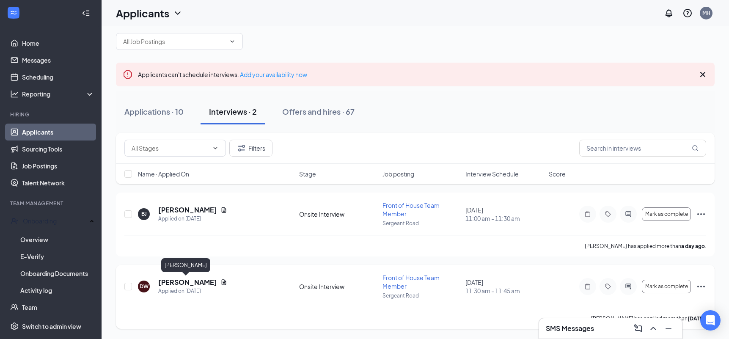
click at [194, 281] on h5 "[PERSON_NAME]" at bounding box center [187, 281] width 59 height 9
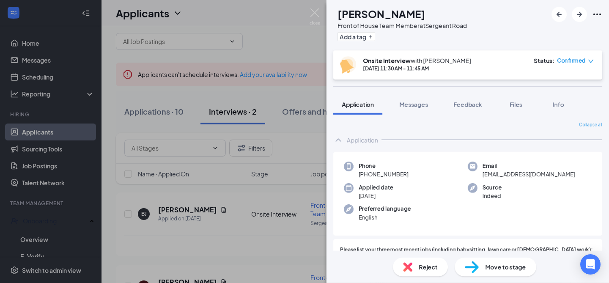
drag, startPoint x: 409, startPoint y: 174, endPoint x: 367, endPoint y: 175, distance: 41.9
click at [367, 175] on div "Phone [PHONE_NUMBER]" at bounding box center [406, 170] width 124 height 17
copy span "712) 899-4890"
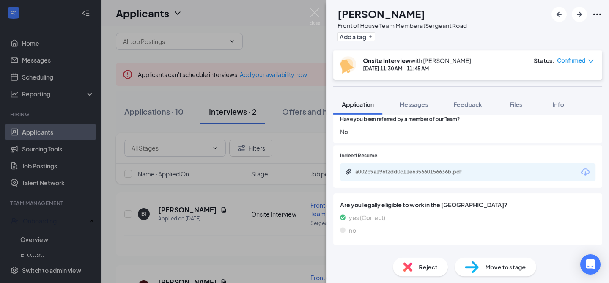
scroll to position [357, 0]
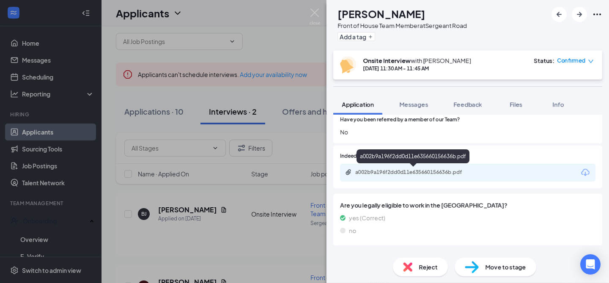
click at [433, 172] on div "a002b9a196f2dd0d11e635660156636b.pdf" at bounding box center [414, 172] width 118 height 7
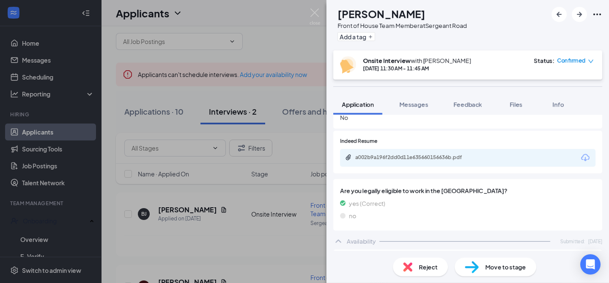
scroll to position [373, 0]
click at [435, 158] on div "a002b9a196f2dd0d11e635660156636b.pdf" at bounding box center [414, 157] width 118 height 7
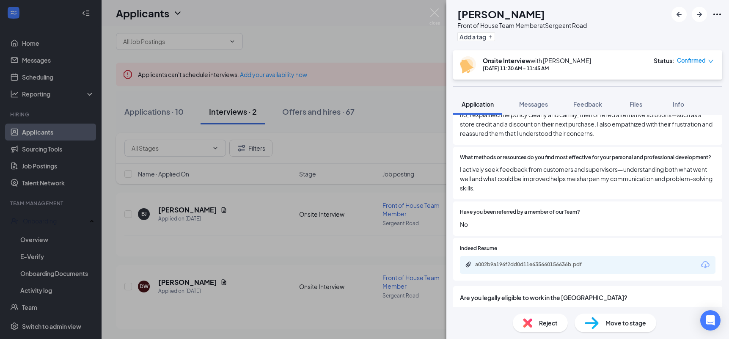
scroll to position [265, 0]
click at [596, 104] on span "Feedback" at bounding box center [587, 104] width 29 height 8
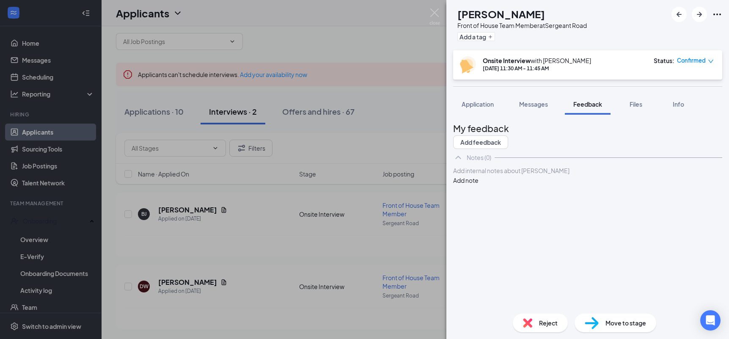
click at [522, 175] on div at bounding box center [587, 170] width 268 height 9
click at [478, 185] on button "Add note" at bounding box center [465, 180] width 25 height 9
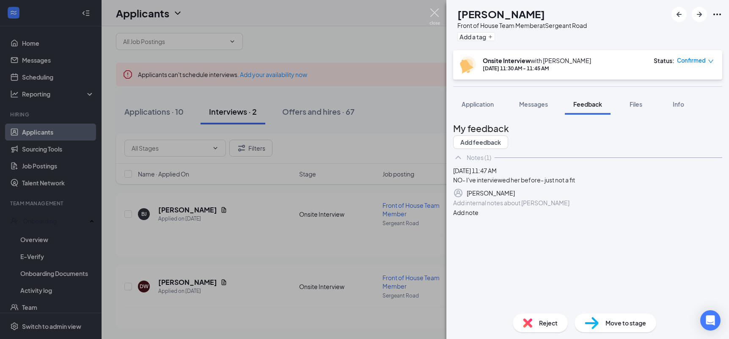
click at [436, 11] on img at bounding box center [434, 16] width 11 height 16
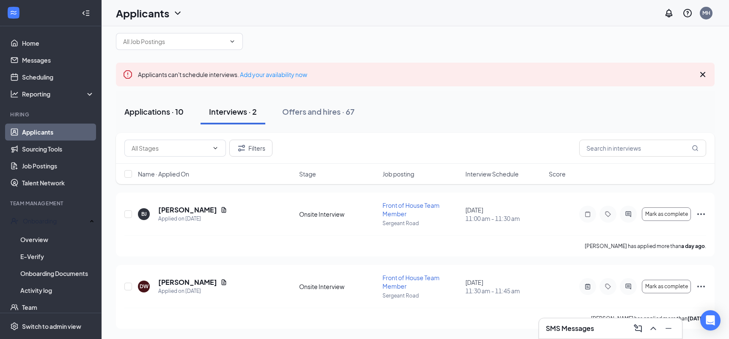
click at [160, 115] on div "Applications · 10" at bounding box center [153, 111] width 59 height 11
